Goal: Obtain resource: Download file/media

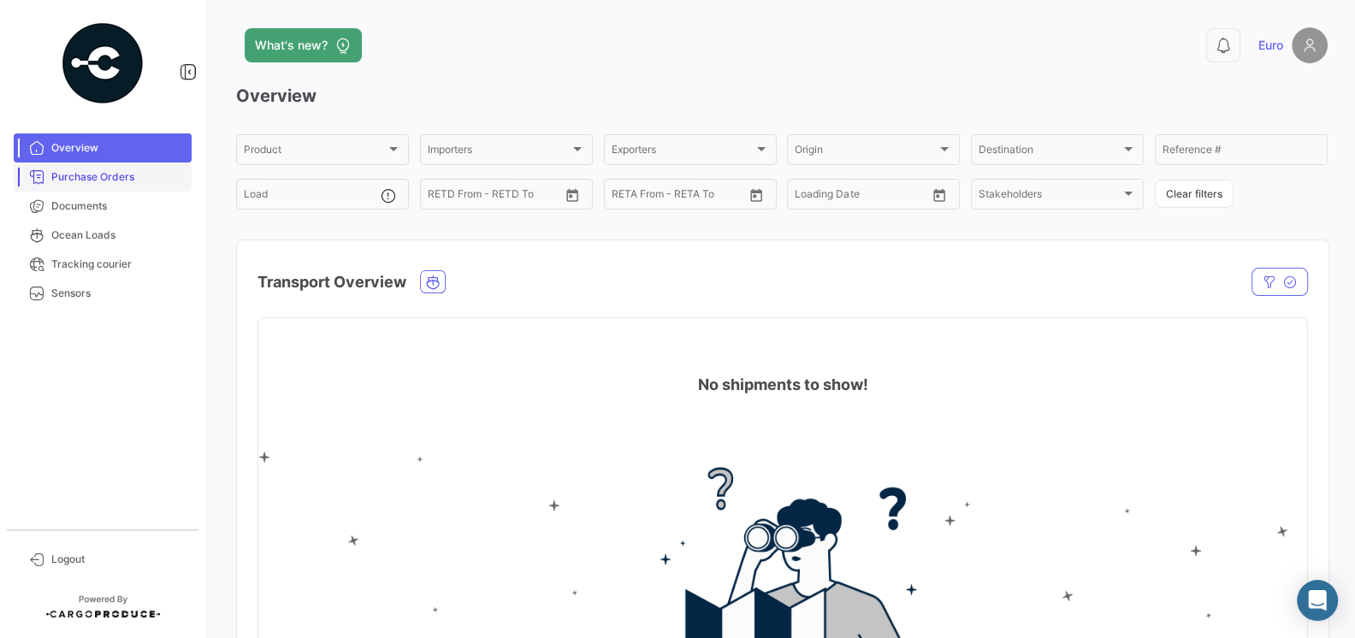
click at [104, 179] on span "Purchase Orders" at bounding box center [117, 176] width 133 height 15
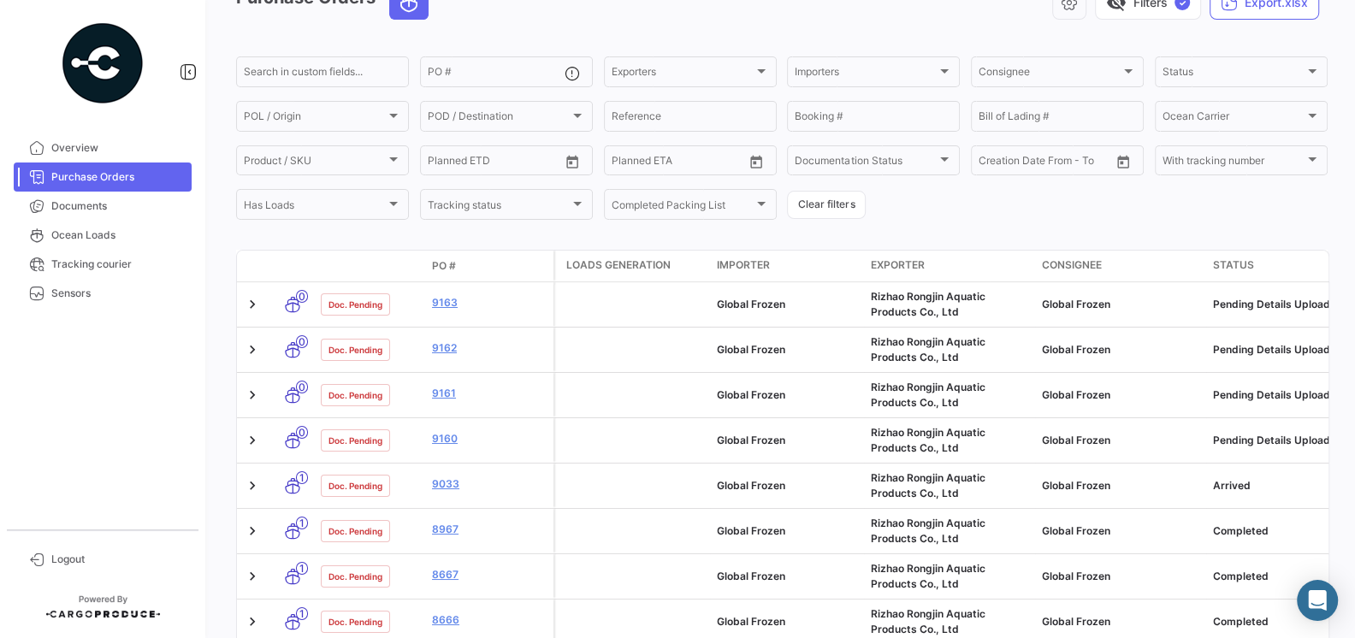
scroll to position [75, 0]
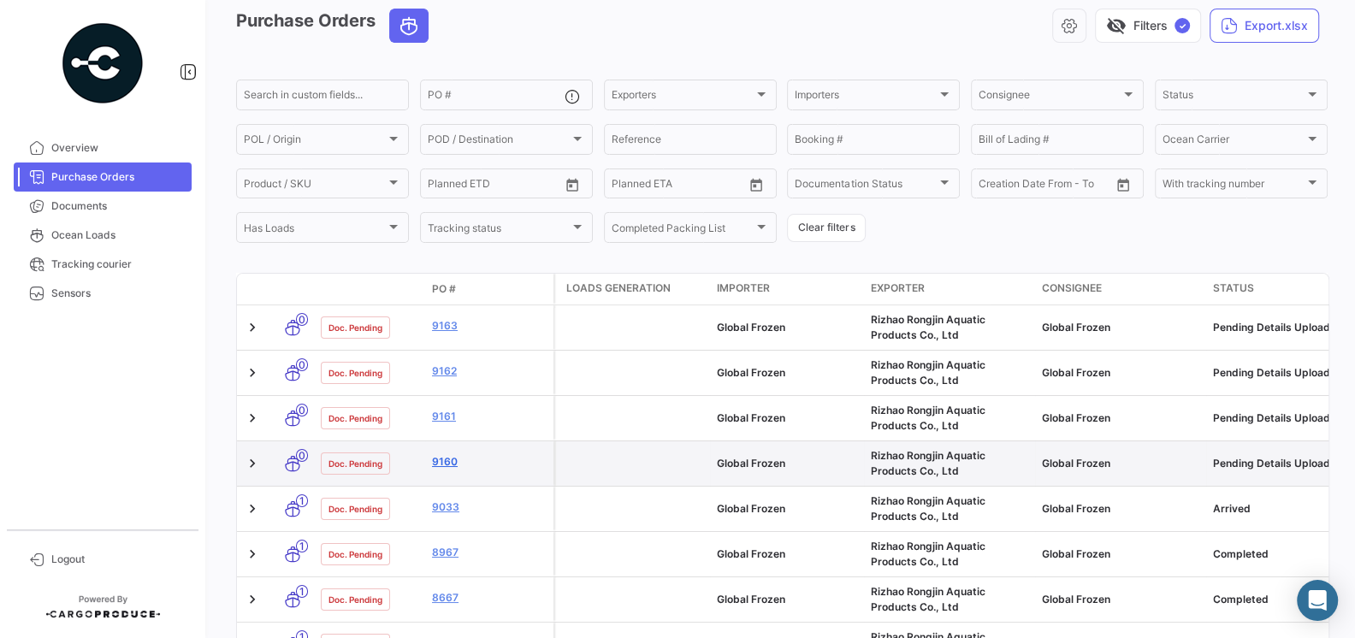
click at [450, 460] on link "9160" at bounding box center [489, 461] width 115 height 15
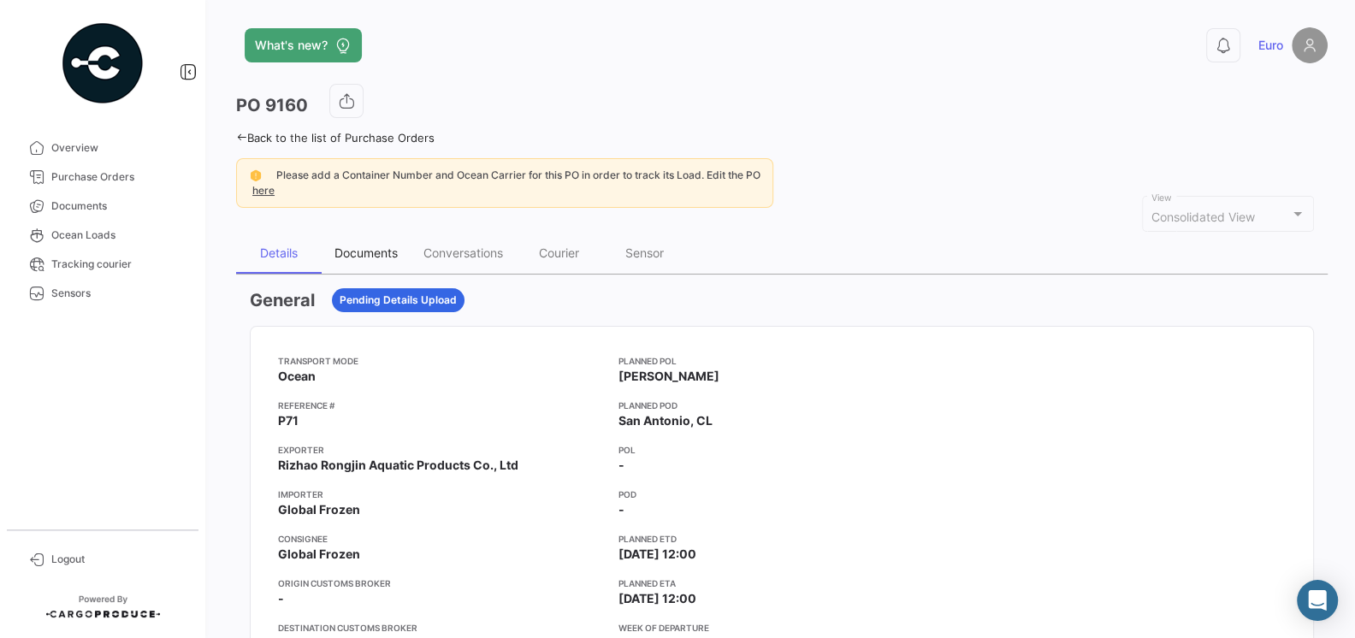
click at [362, 252] on div "Documents" at bounding box center [365, 252] width 63 height 15
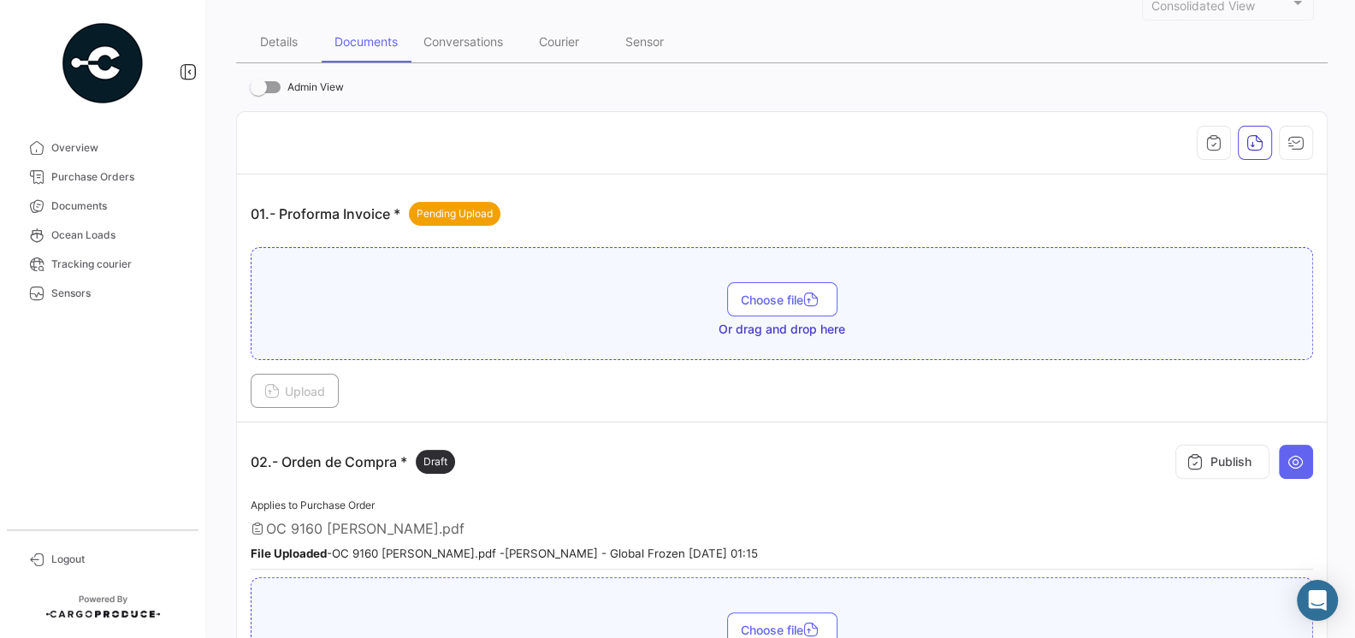
scroll to position [312, 0]
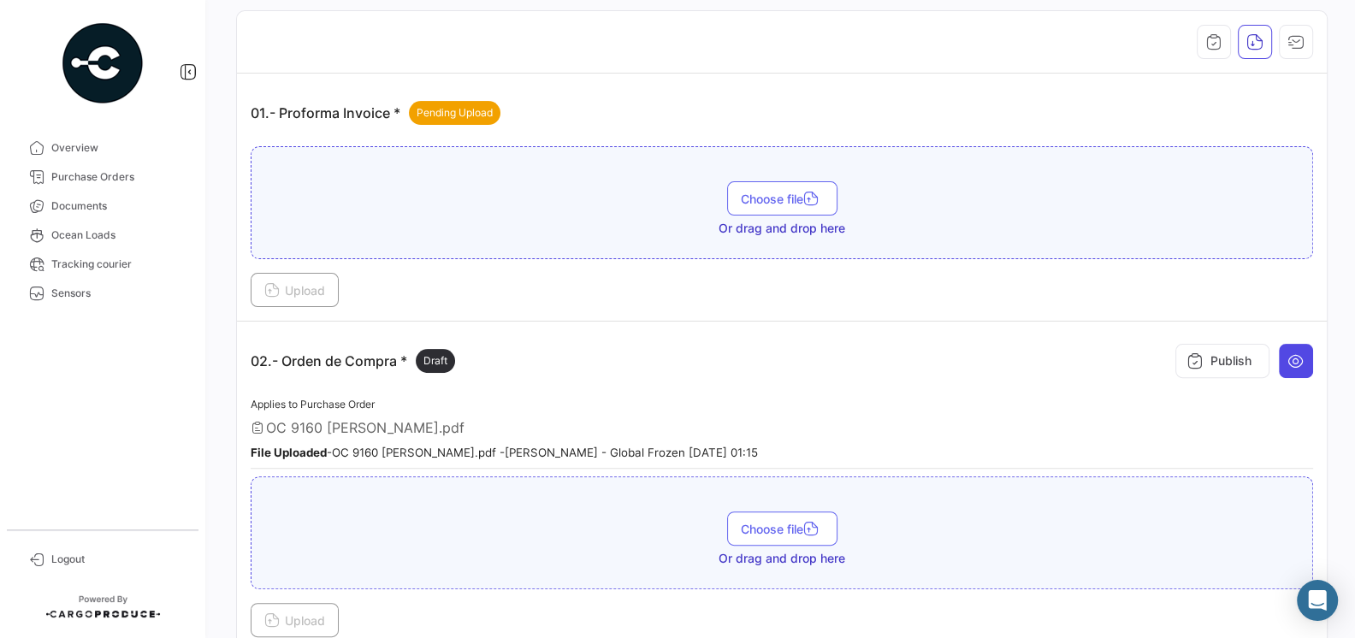
click at [1288, 354] on icon at bounding box center [1295, 360] width 17 height 17
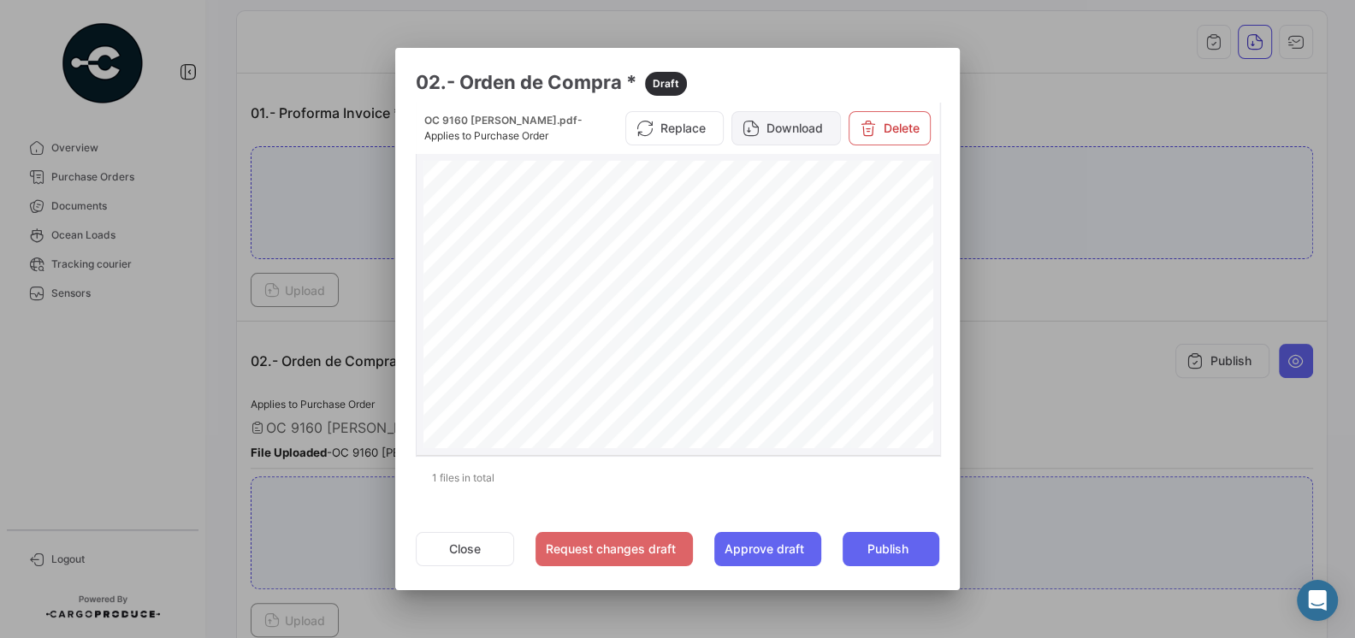
click at [790, 136] on button "Download" at bounding box center [785, 128] width 109 height 34
click at [69, 399] on div at bounding box center [677, 319] width 1355 height 638
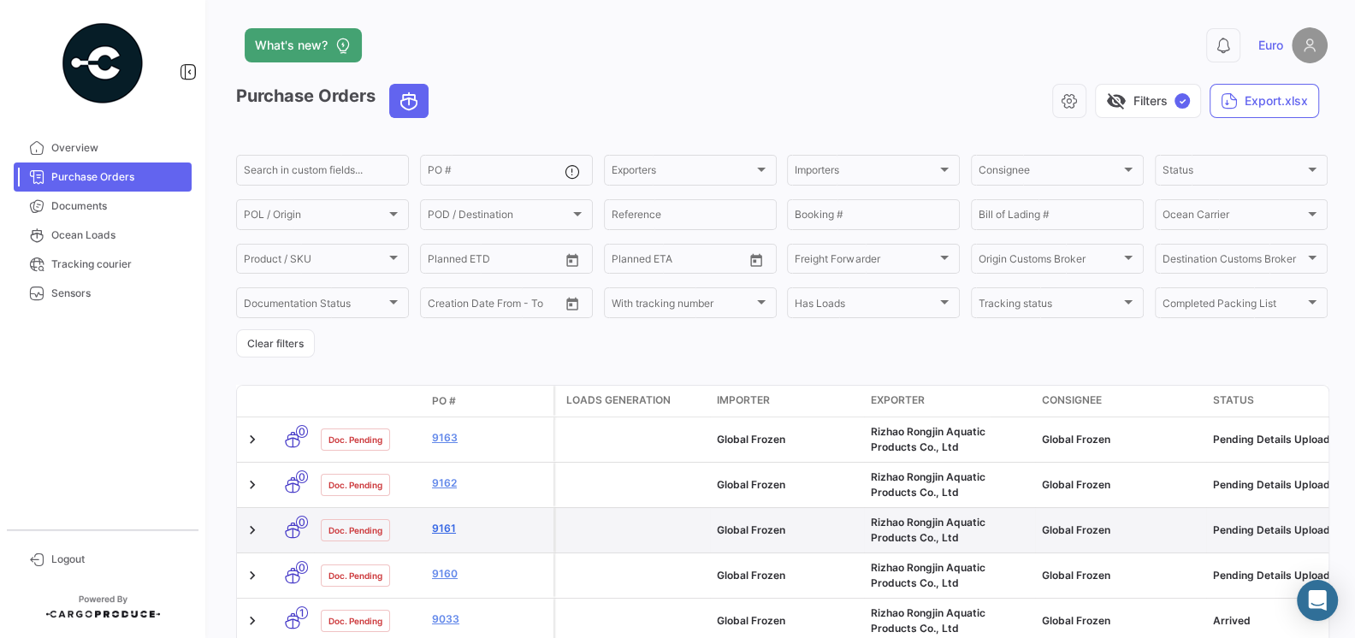
click at [447, 532] on link "9161" at bounding box center [489, 528] width 115 height 15
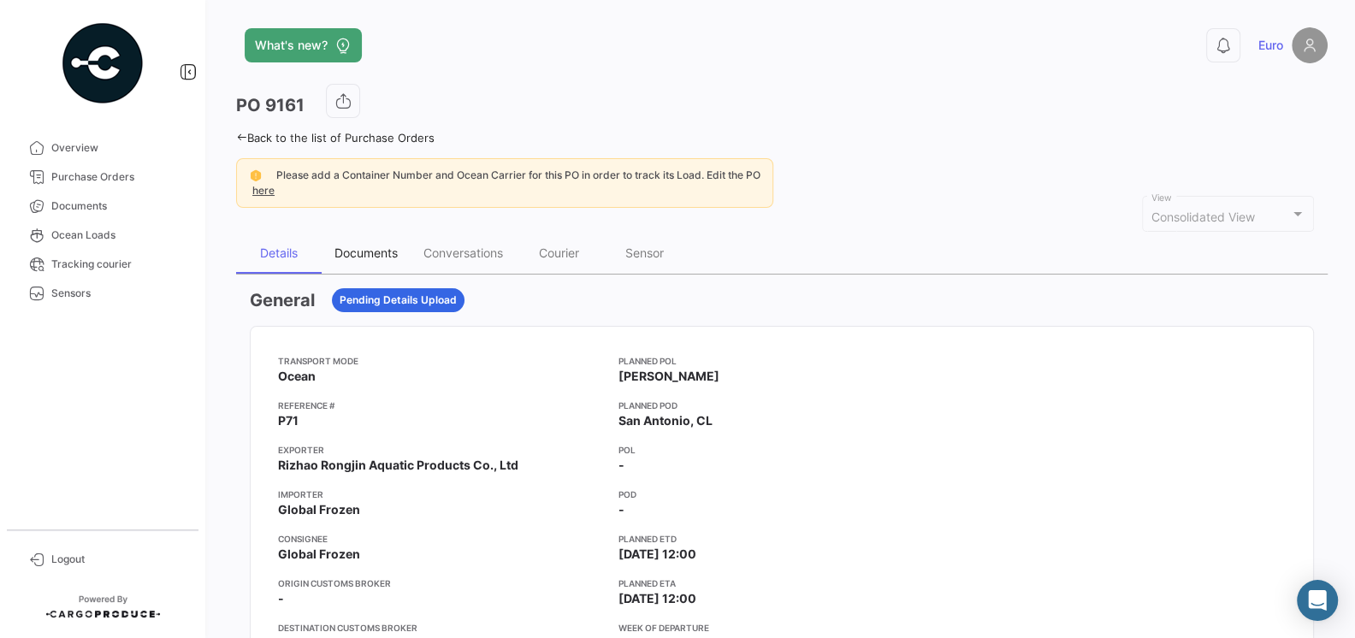
click at [370, 245] on div "Documents" at bounding box center [365, 252] width 63 height 15
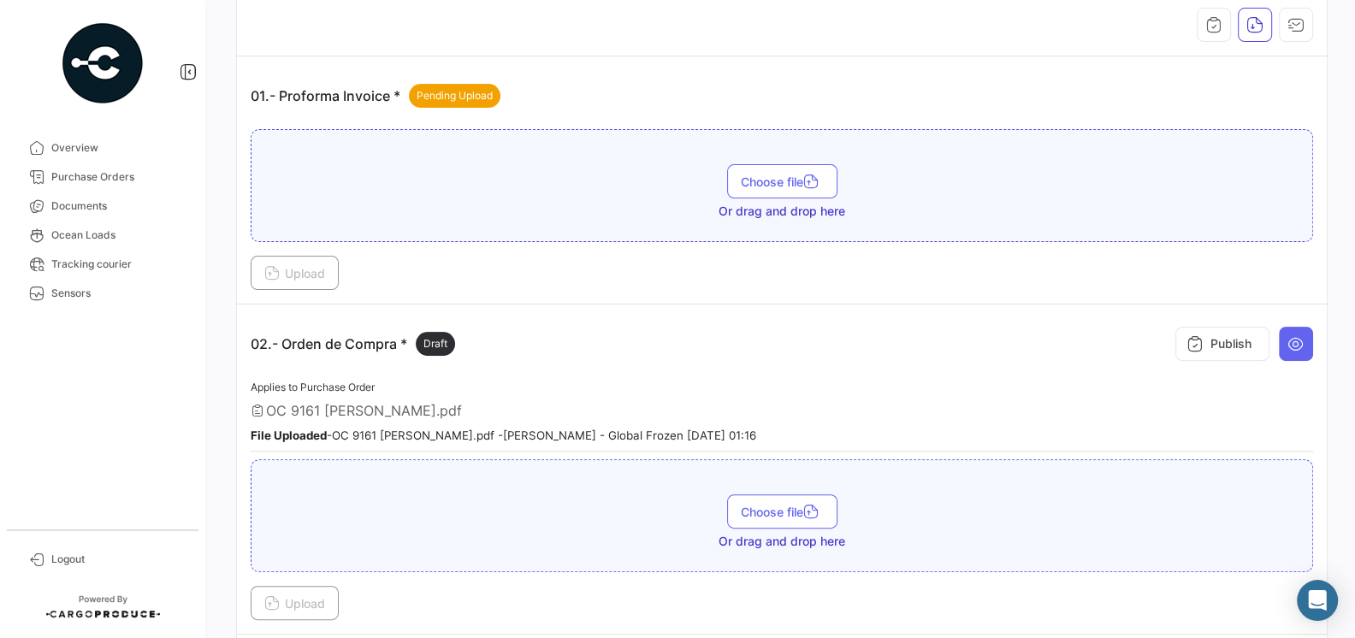
scroll to position [424, 0]
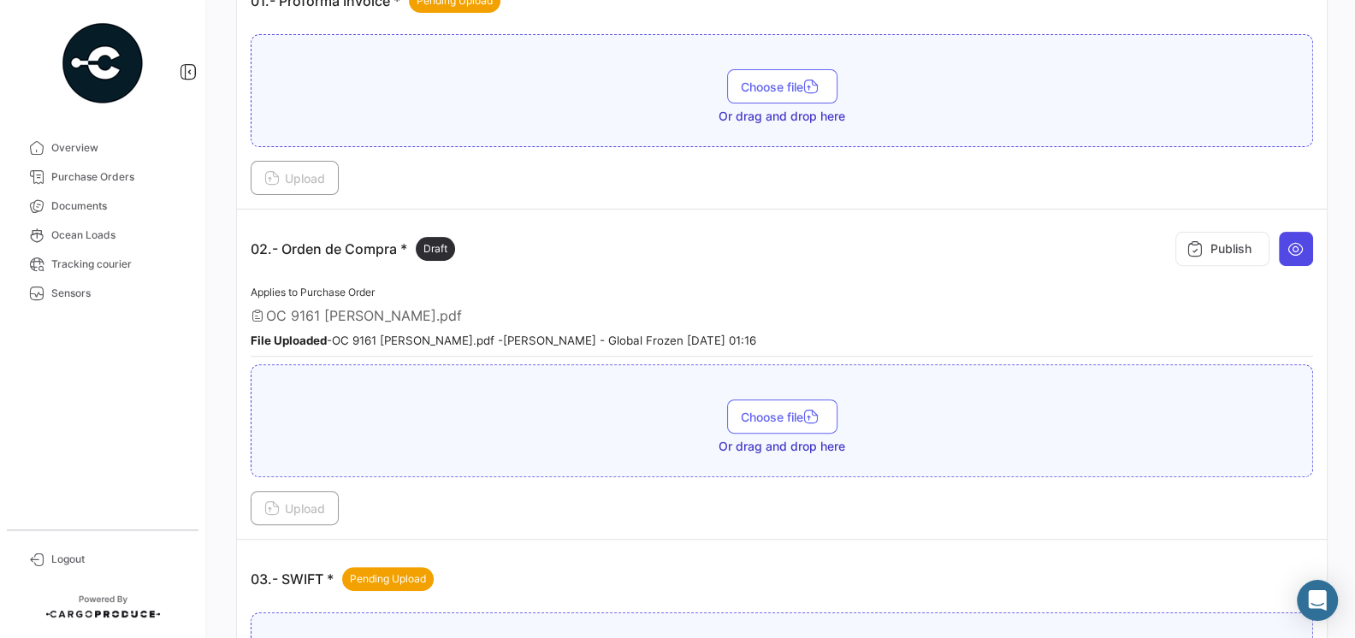
click at [1287, 250] on icon at bounding box center [1295, 248] width 17 height 17
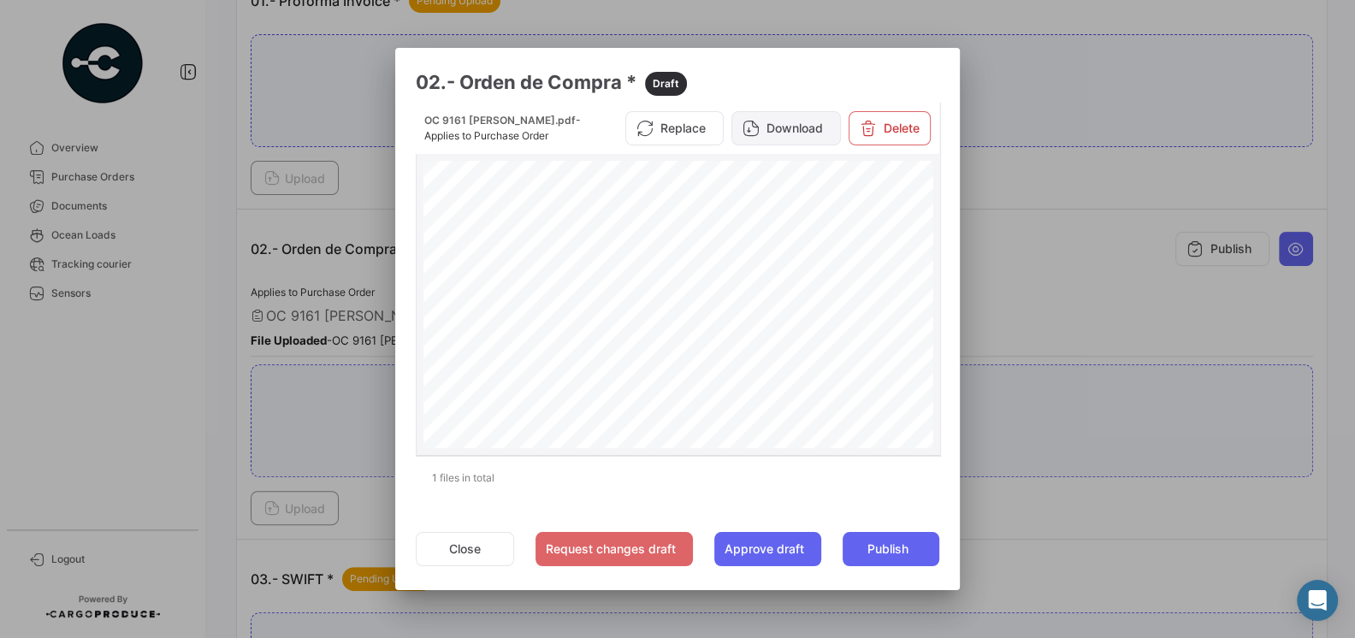
click at [793, 128] on button "Download" at bounding box center [785, 128] width 109 height 34
click at [148, 320] on div at bounding box center [677, 319] width 1355 height 638
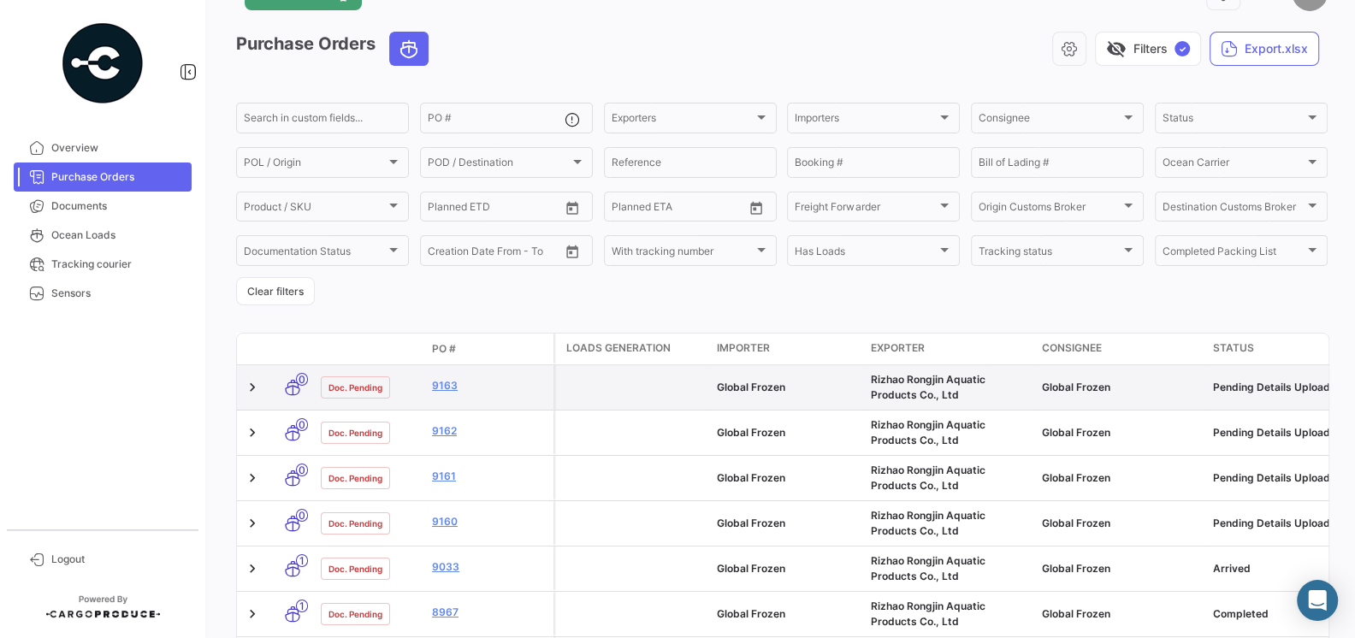
scroll to position [53, 0]
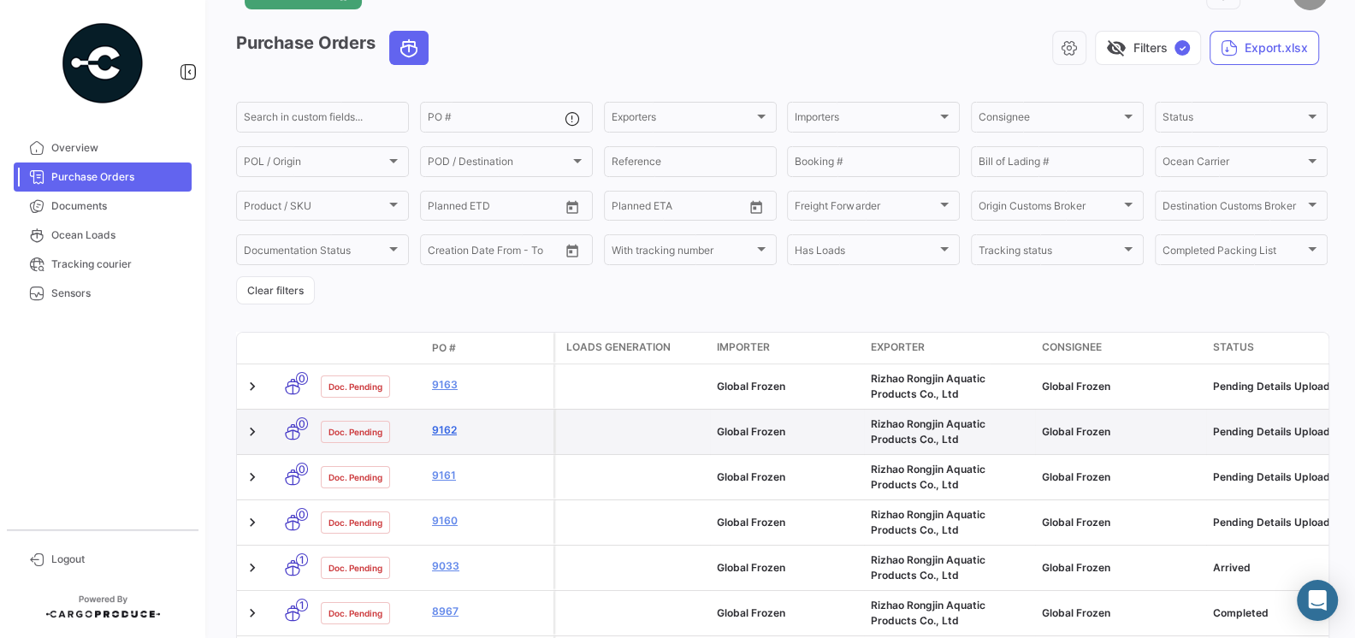
click at [448, 432] on link "9162" at bounding box center [489, 430] width 115 height 15
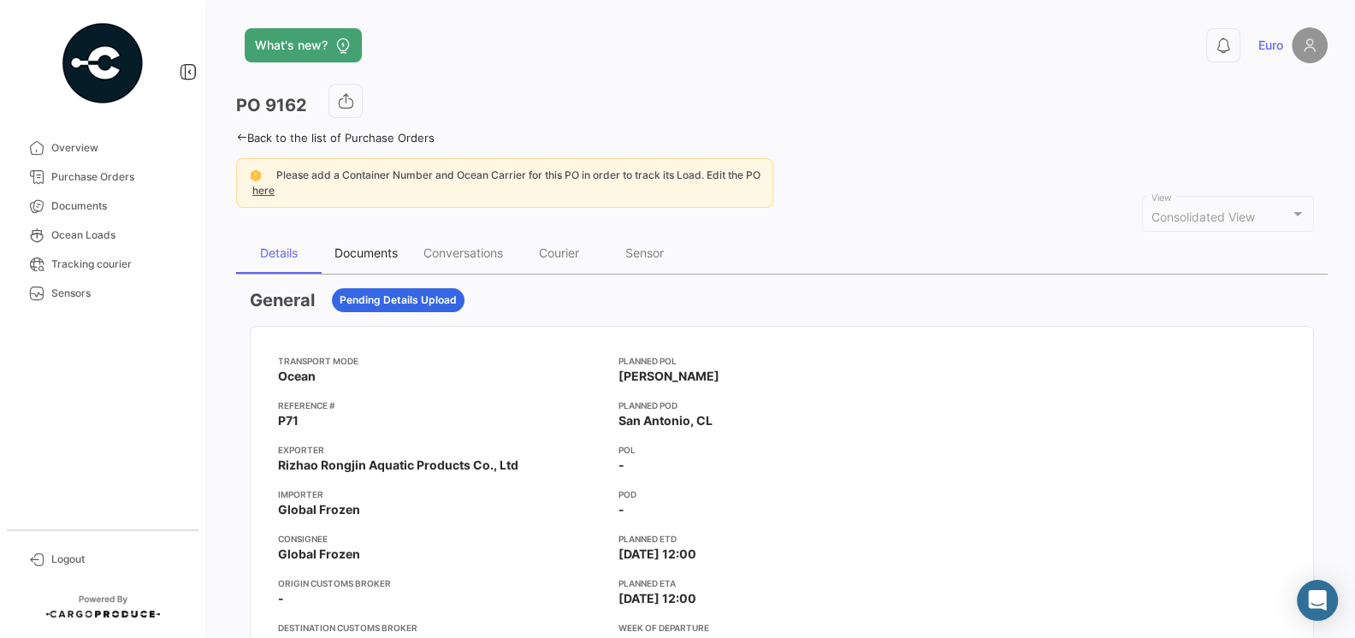
click at [398, 251] on div "Documents" at bounding box center [365, 252] width 63 height 15
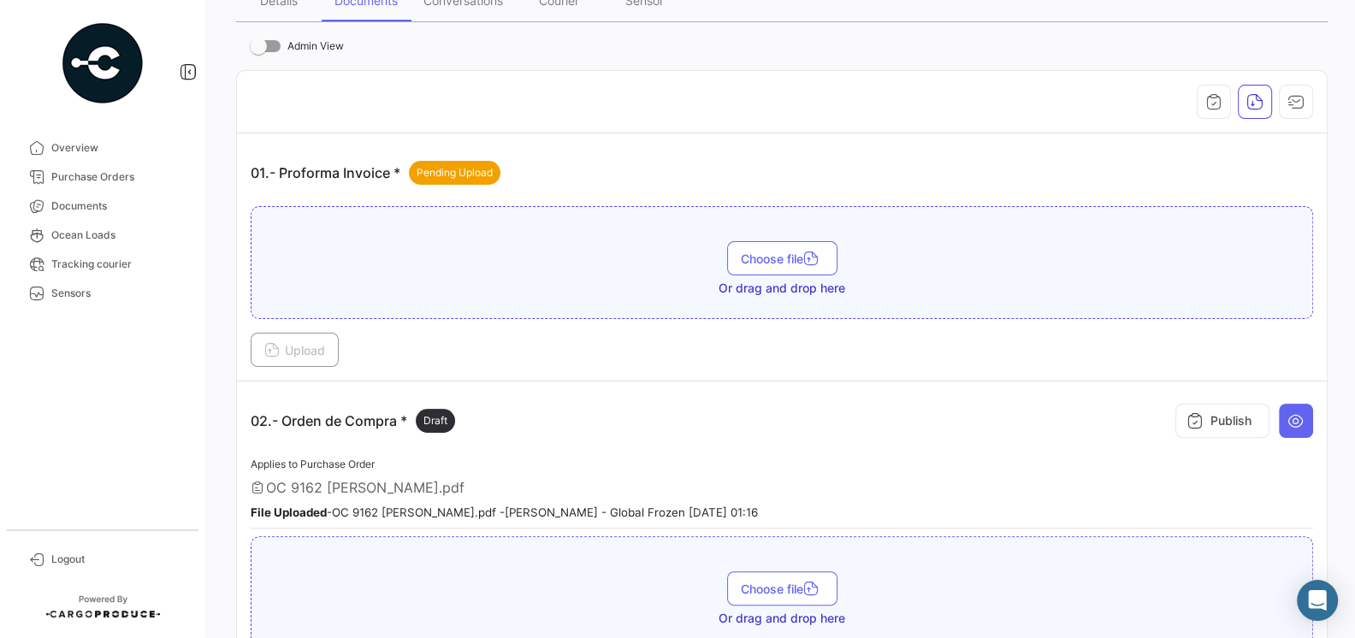
scroll to position [352, 0]
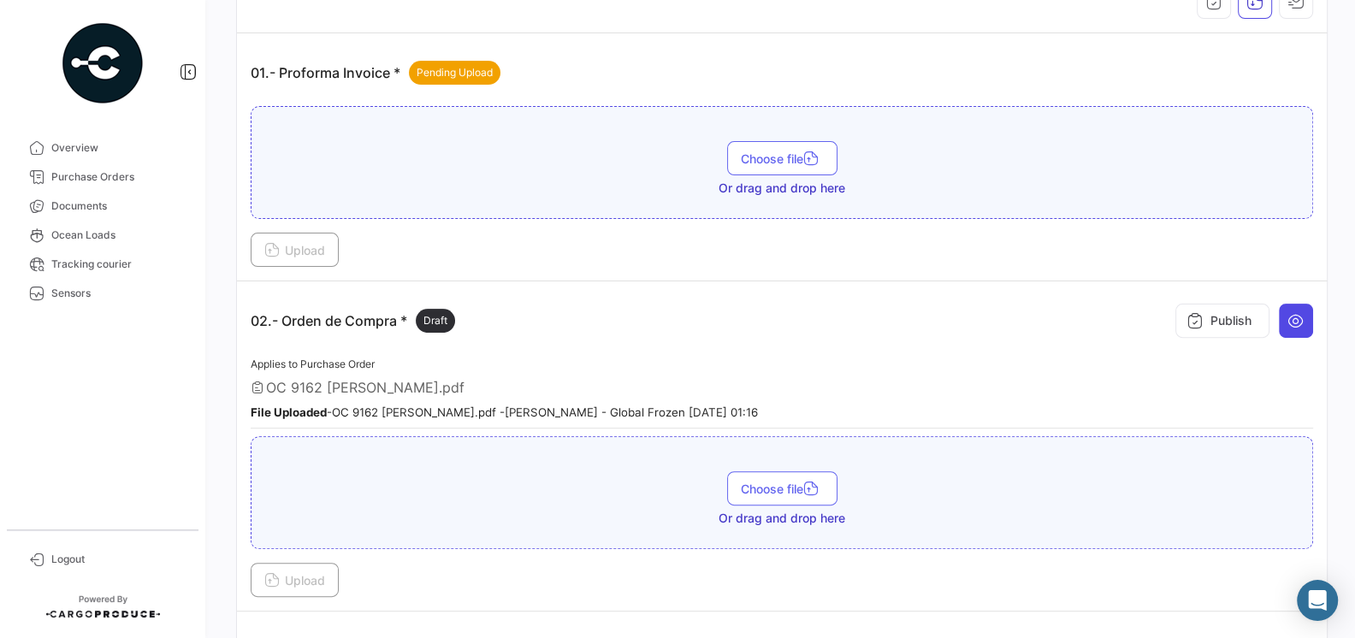
click at [1304, 316] on icon at bounding box center [1295, 320] width 17 height 17
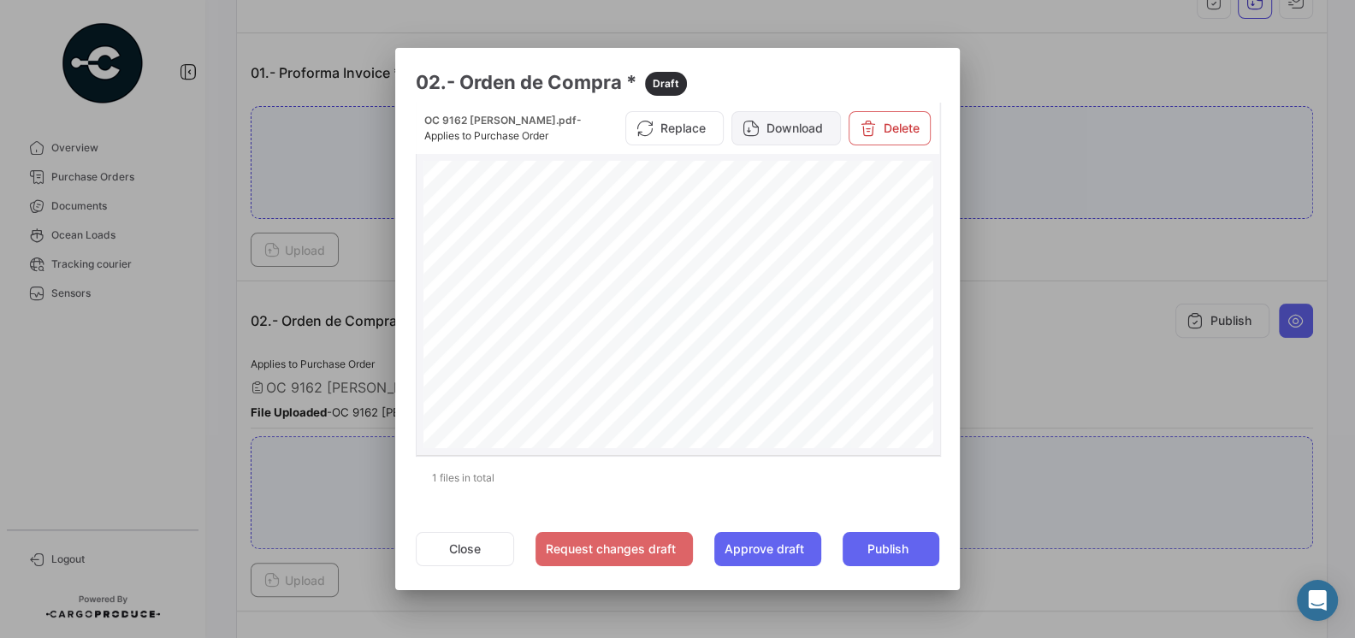
click at [771, 138] on button "Download" at bounding box center [785, 128] width 109 height 34
click at [91, 347] on div at bounding box center [677, 319] width 1355 height 638
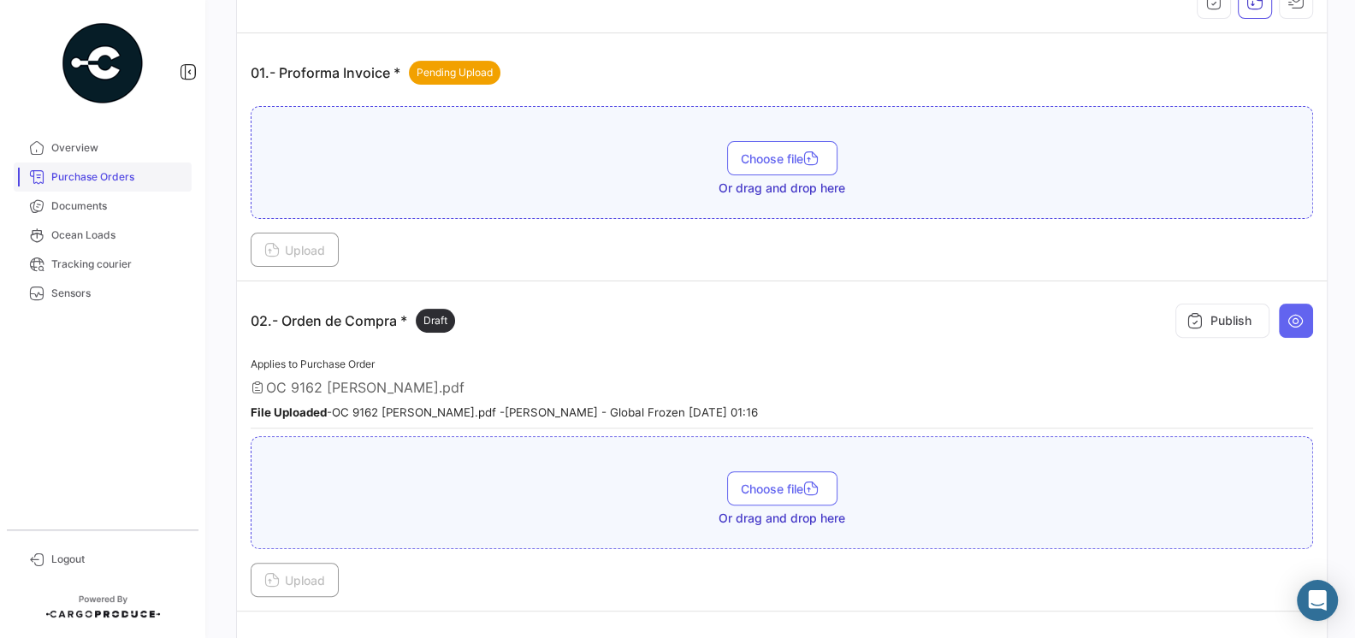
click at [99, 174] on span "Purchase Orders" at bounding box center [117, 176] width 133 height 15
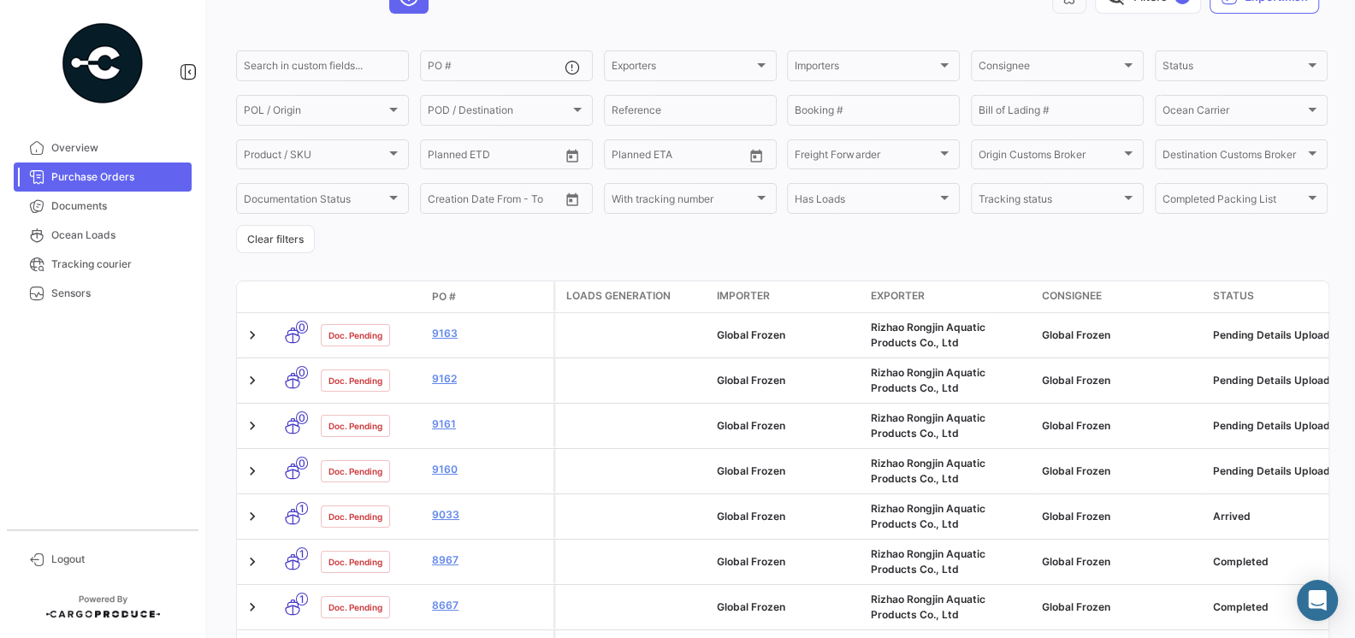
scroll to position [107, 0]
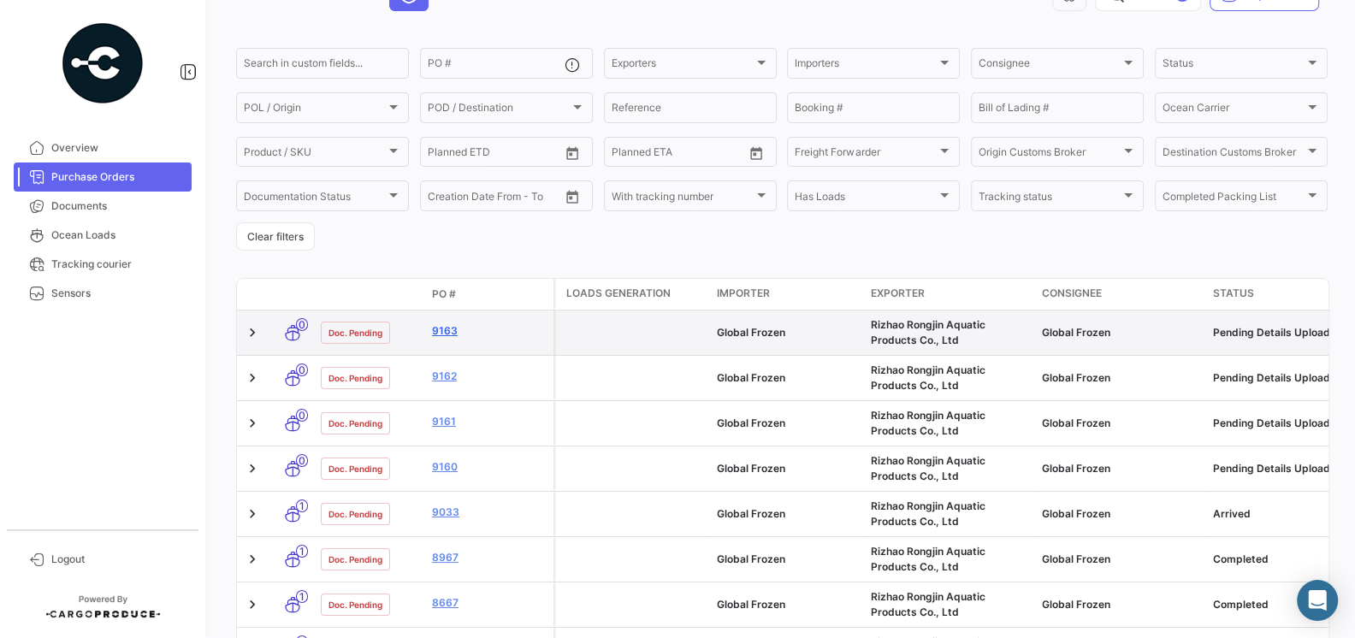
click at [448, 330] on link "9163" at bounding box center [489, 330] width 115 height 15
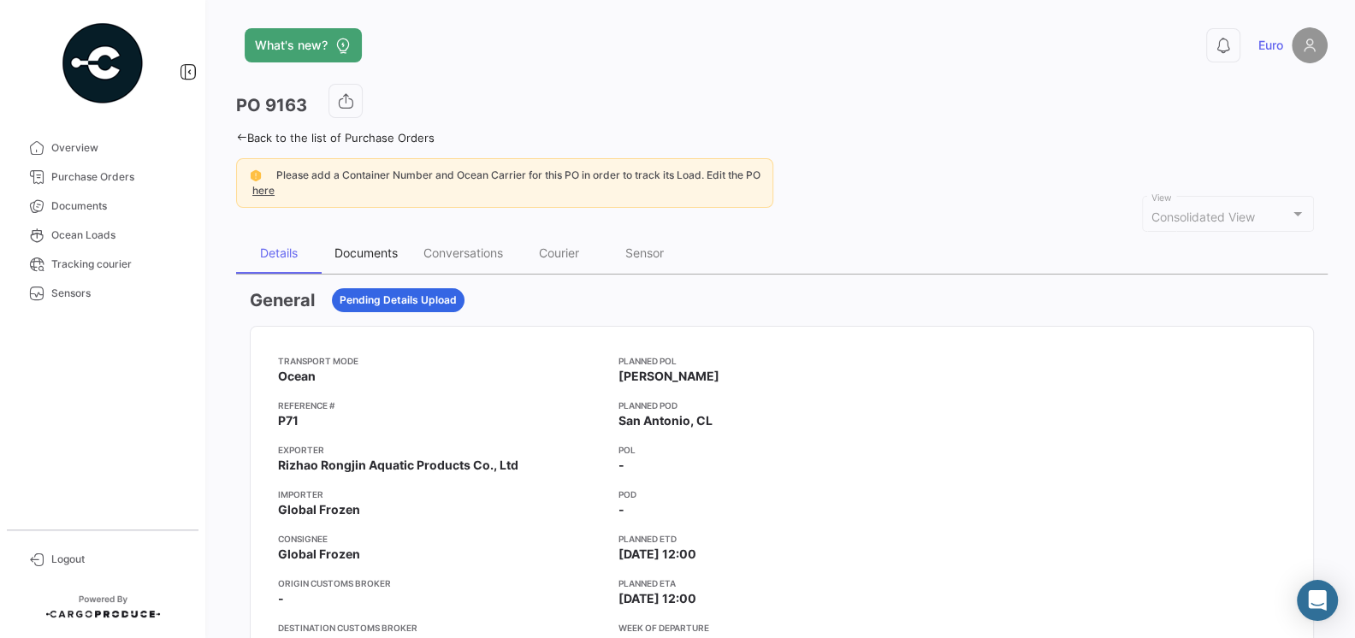
click at [358, 260] on div "Documents" at bounding box center [366, 253] width 89 height 41
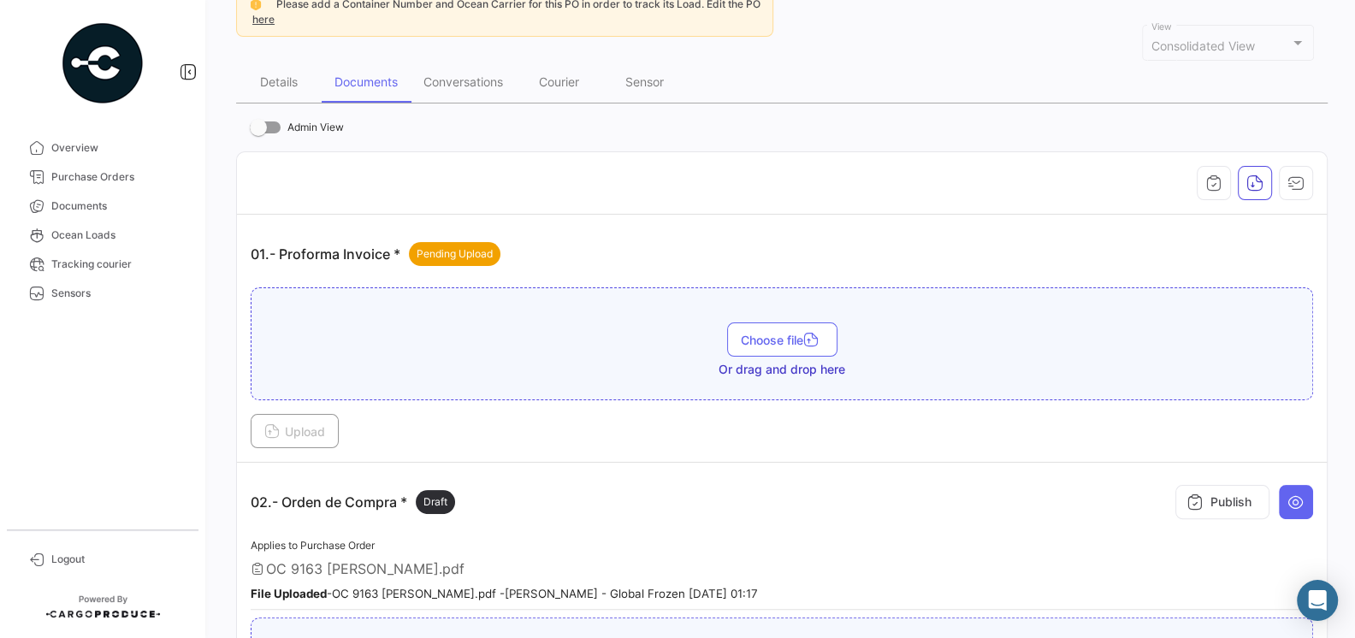
scroll to position [359, 0]
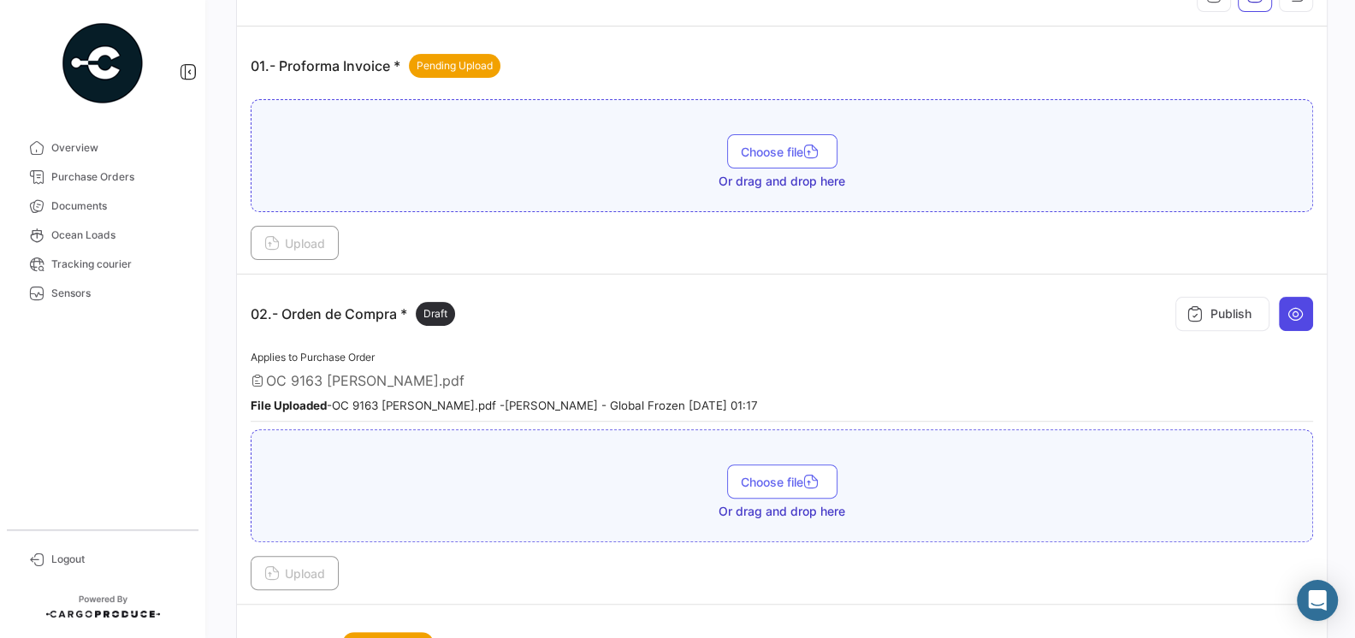
click at [1287, 313] on icon at bounding box center [1295, 313] width 17 height 17
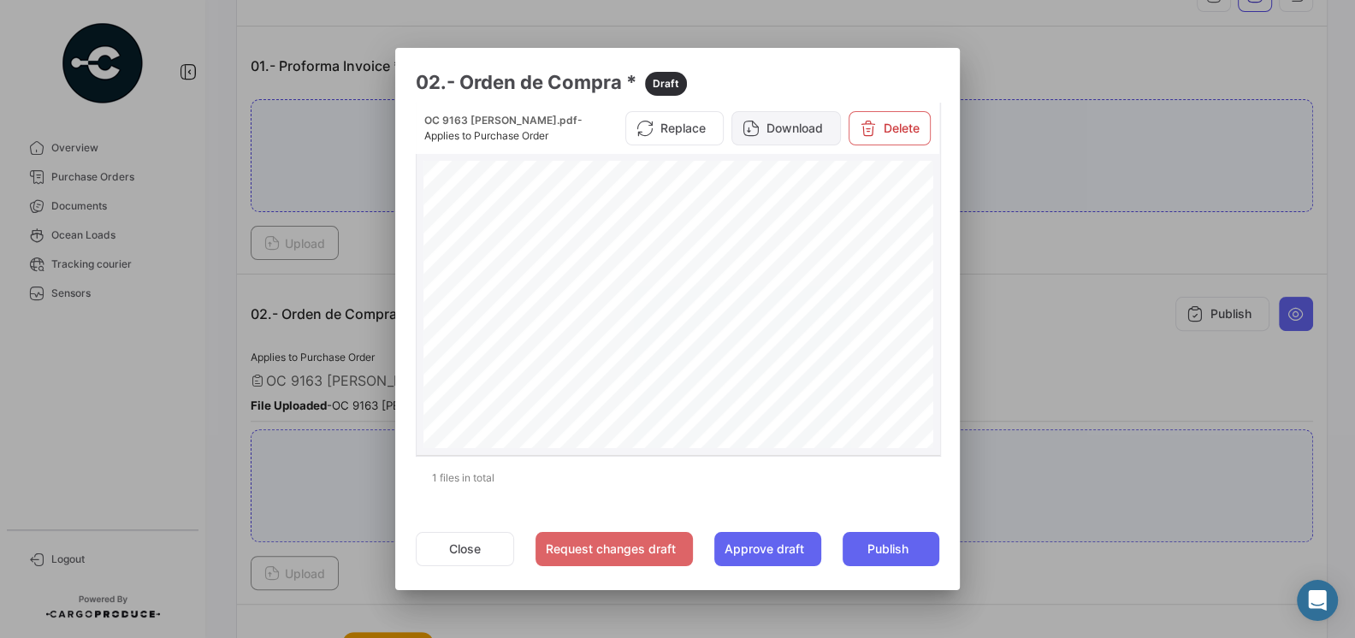
click at [774, 134] on button "Download" at bounding box center [785, 128] width 109 height 34
click at [1078, 305] on div at bounding box center [677, 319] width 1355 height 638
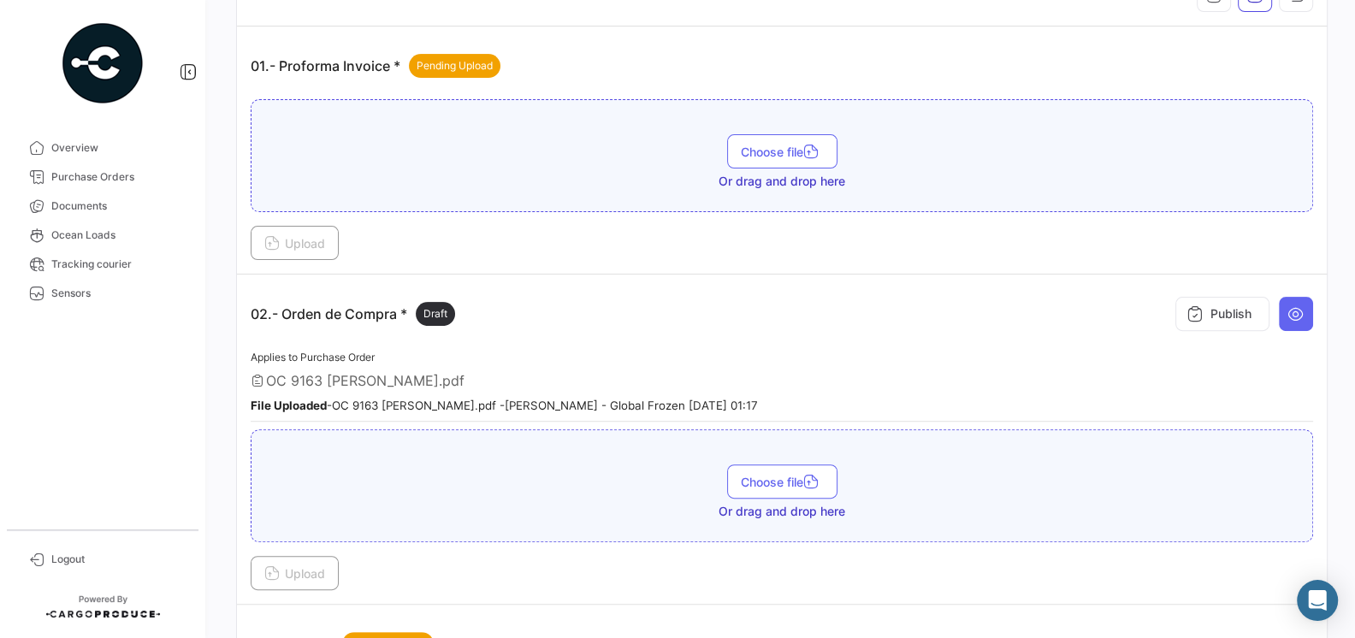
click at [905, 358] on div "Applies to Purchase Order OC 9163 RIZHAO RONGJIN.pdf File Uploaded - OC 9163 [P…" at bounding box center [782, 384] width 1062 height 75
